Goal: Find specific page/section: Find specific page/section

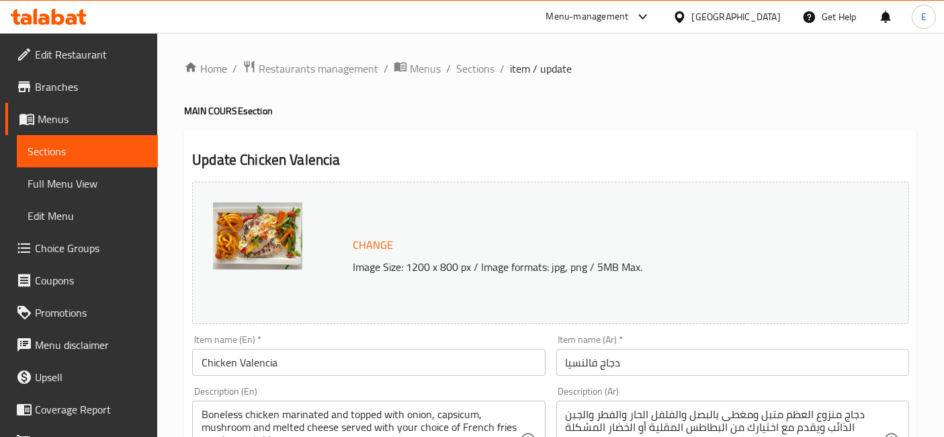
click at [477, 71] on span "Sections" at bounding box center [475, 68] width 38 height 16
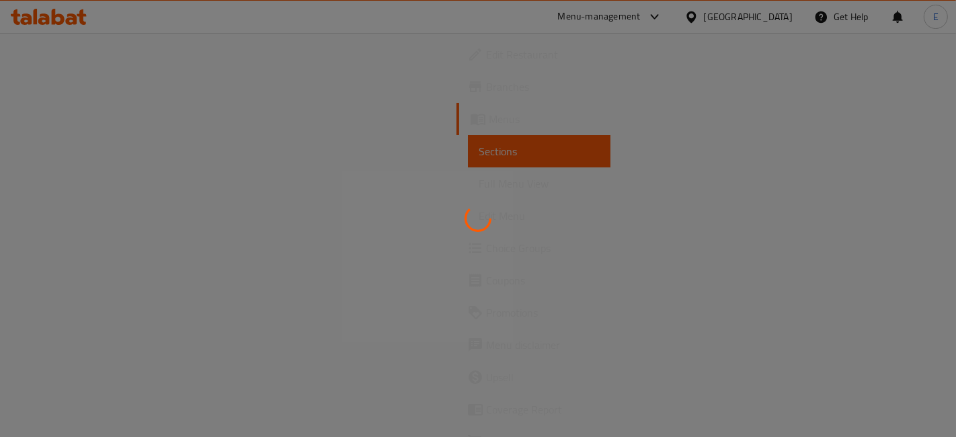
click at [100, 87] on div at bounding box center [478, 218] width 956 height 437
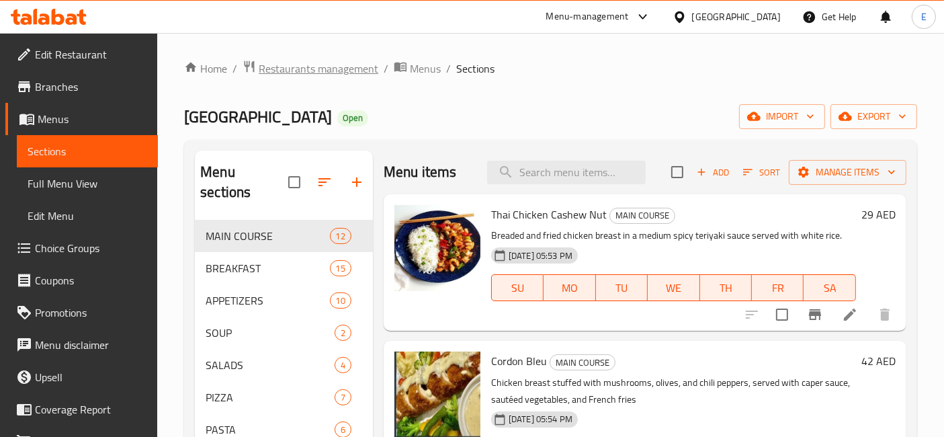
click at [347, 71] on span "Restaurants management" at bounding box center [319, 68] width 120 height 16
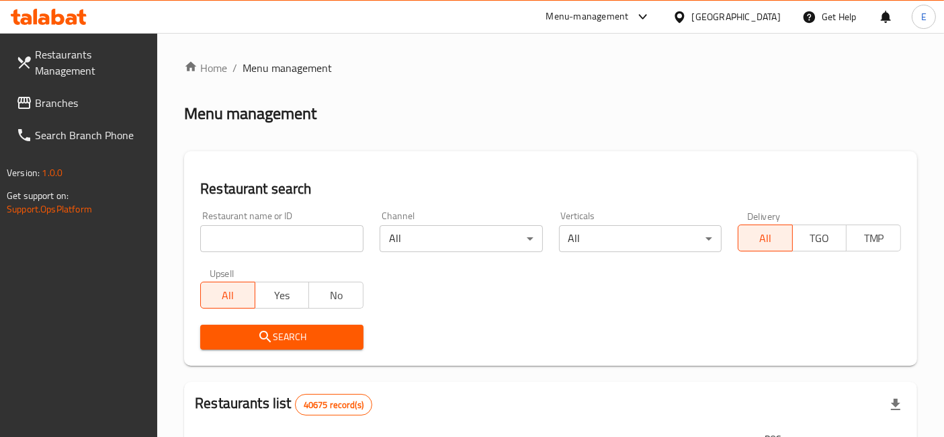
click at [589, 19] on div "Menu-management" at bounding box center [587, 17] width 83 height 16
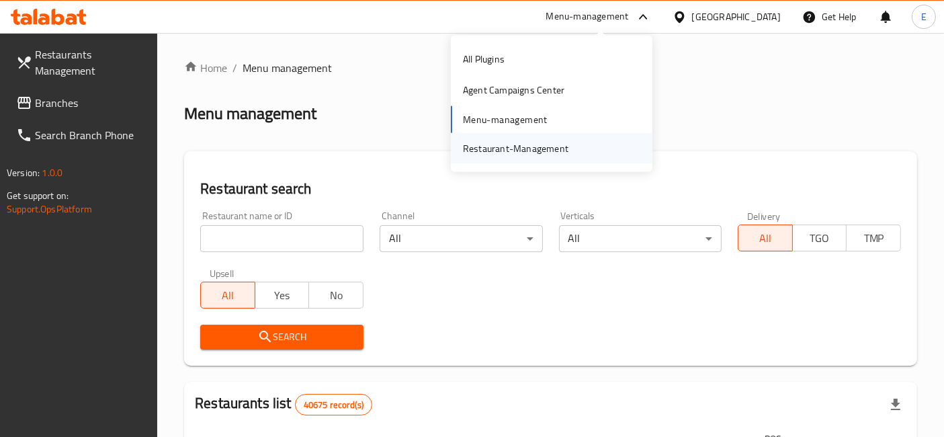
click at [538, 140] on div "Restaurant-Management" at bounding box center [516, 147] width 106 height 15
